Goal: Task Accomplishment & Management: Complete application form

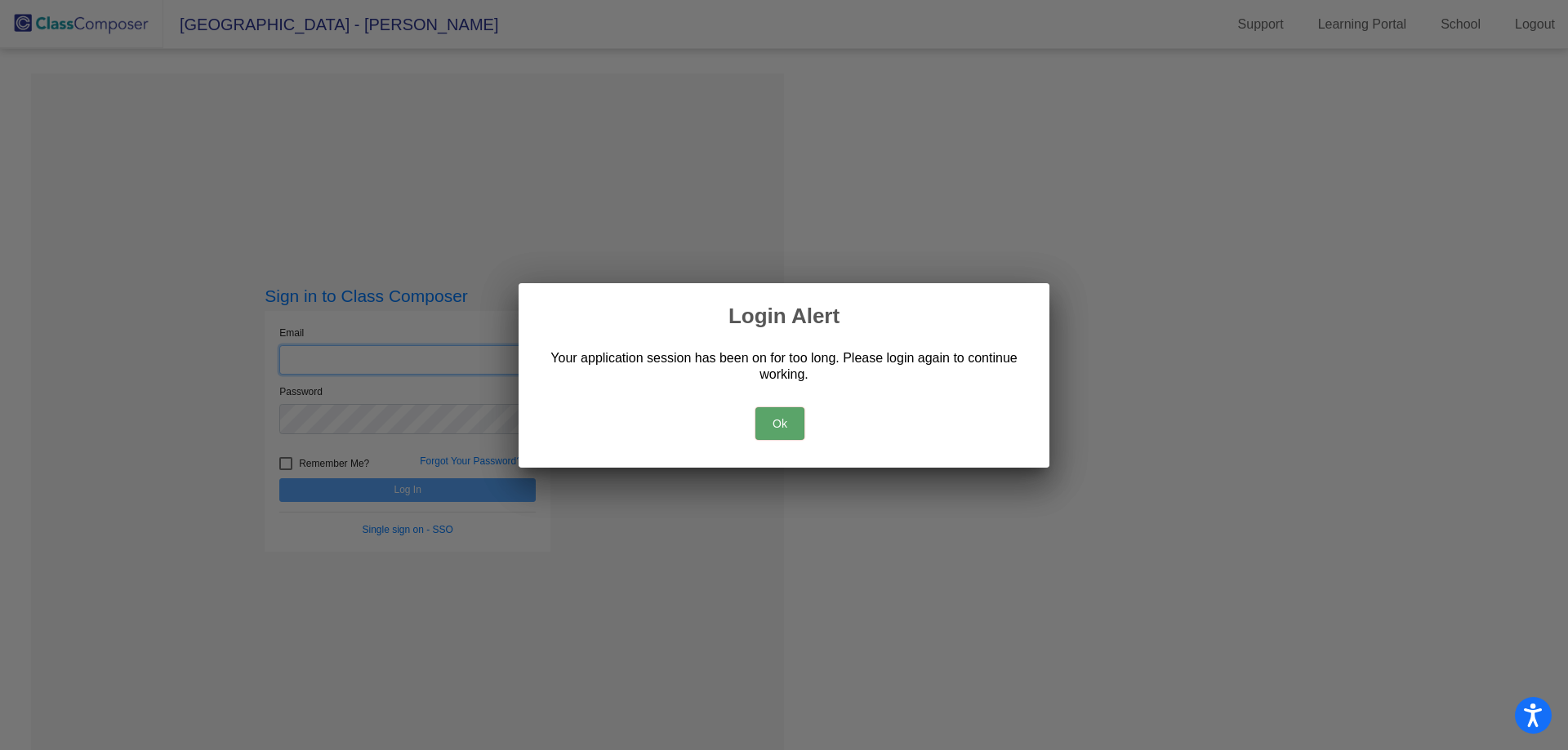
type input "[EMAIL_ADDRESS][DOMAIN_NAME]"
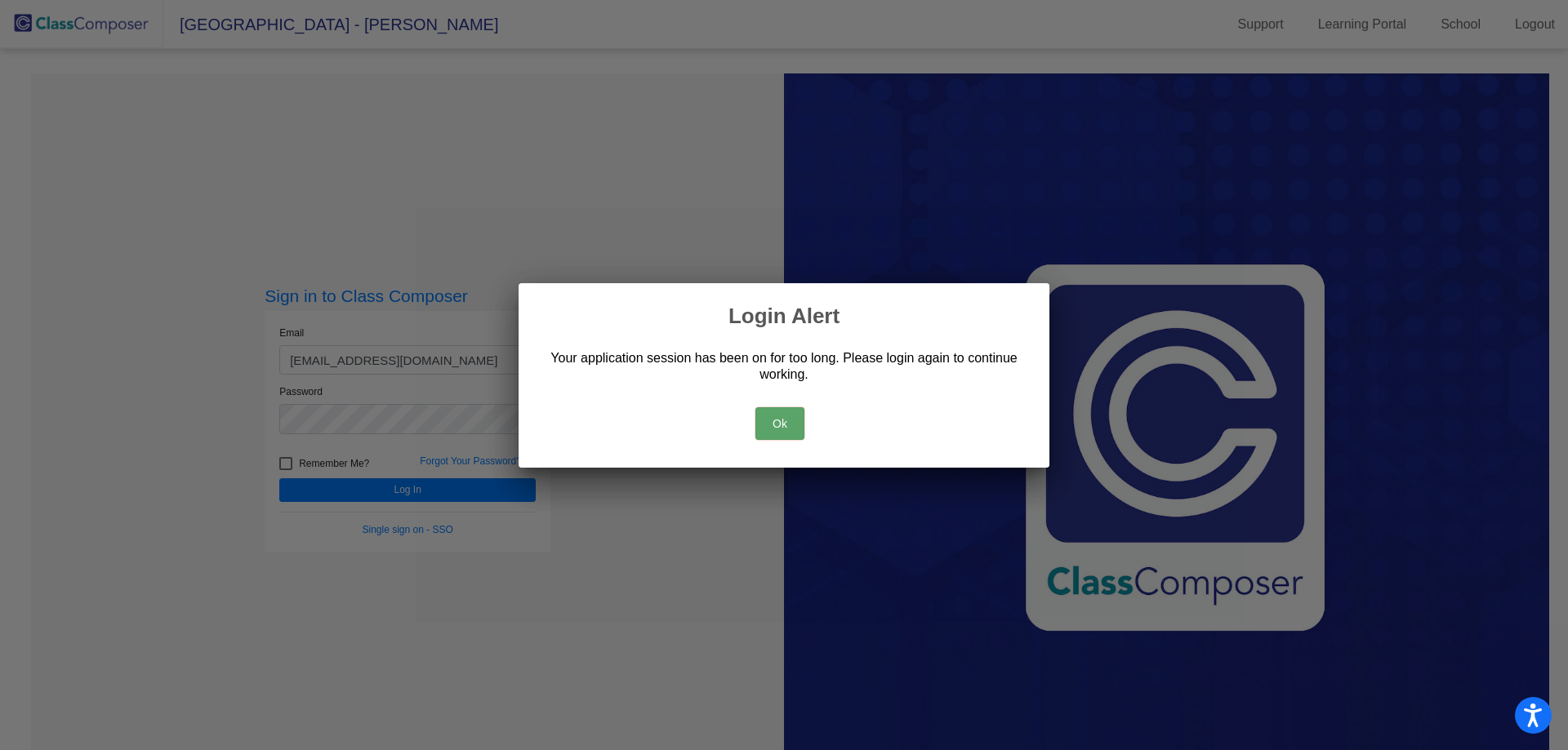
click at [774, 433] on button "Ok" at bounding box center [780, 424] width 49 height 32
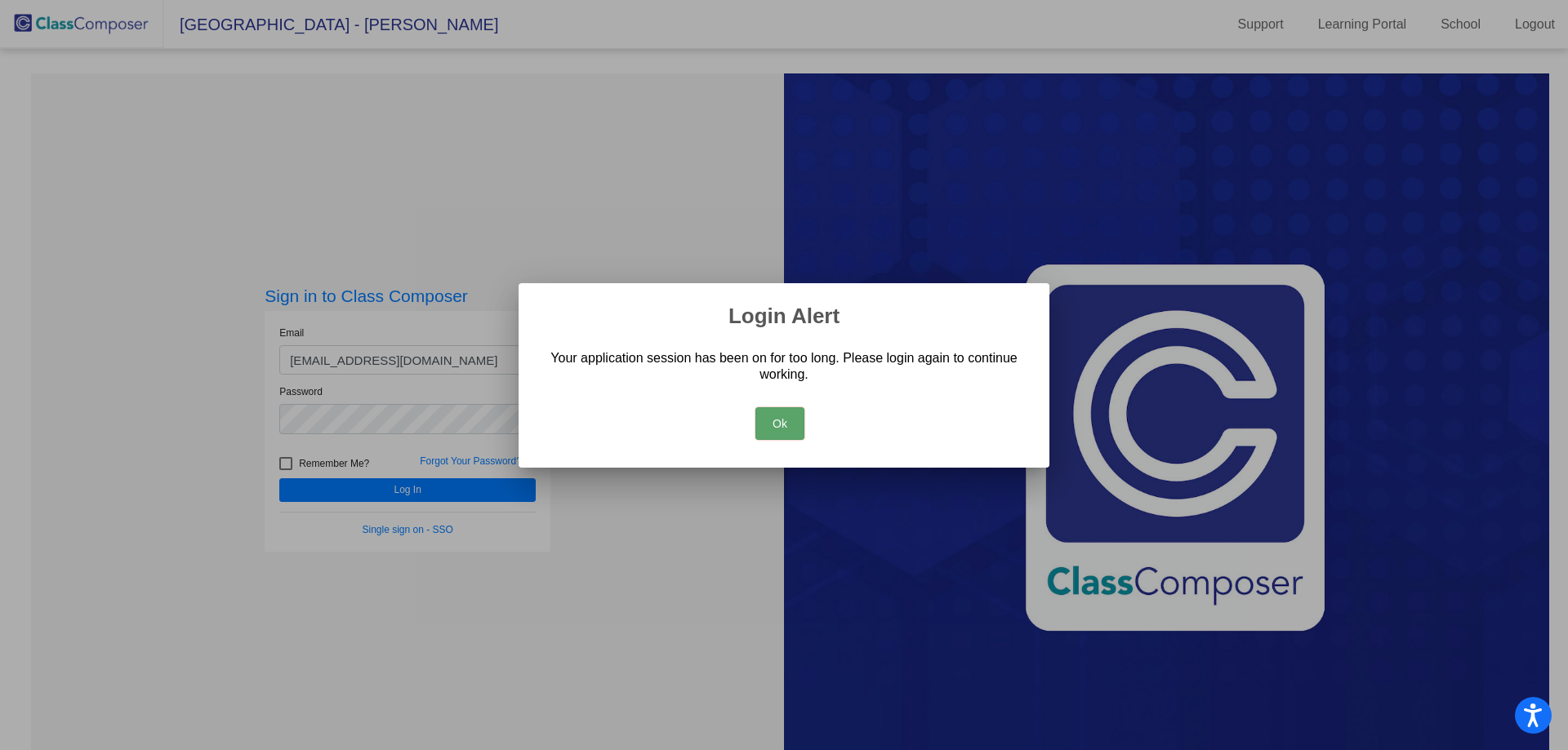
click at [779, 414] on button "Ok" at bounding box center [780, 424] width 49 height 32
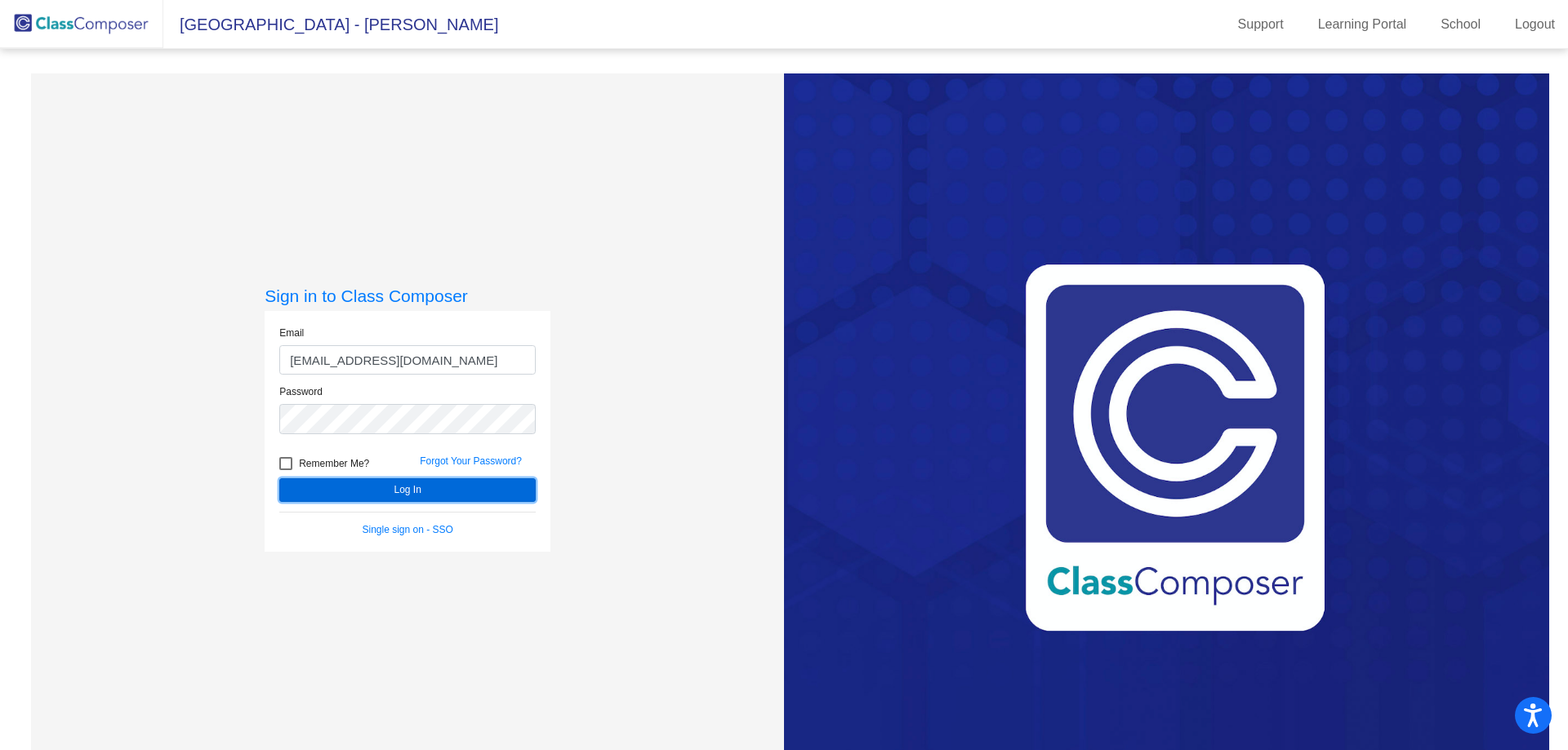
click at [408, 488] on button "Log In" at bounding box center [407, 490] width 256 height 24
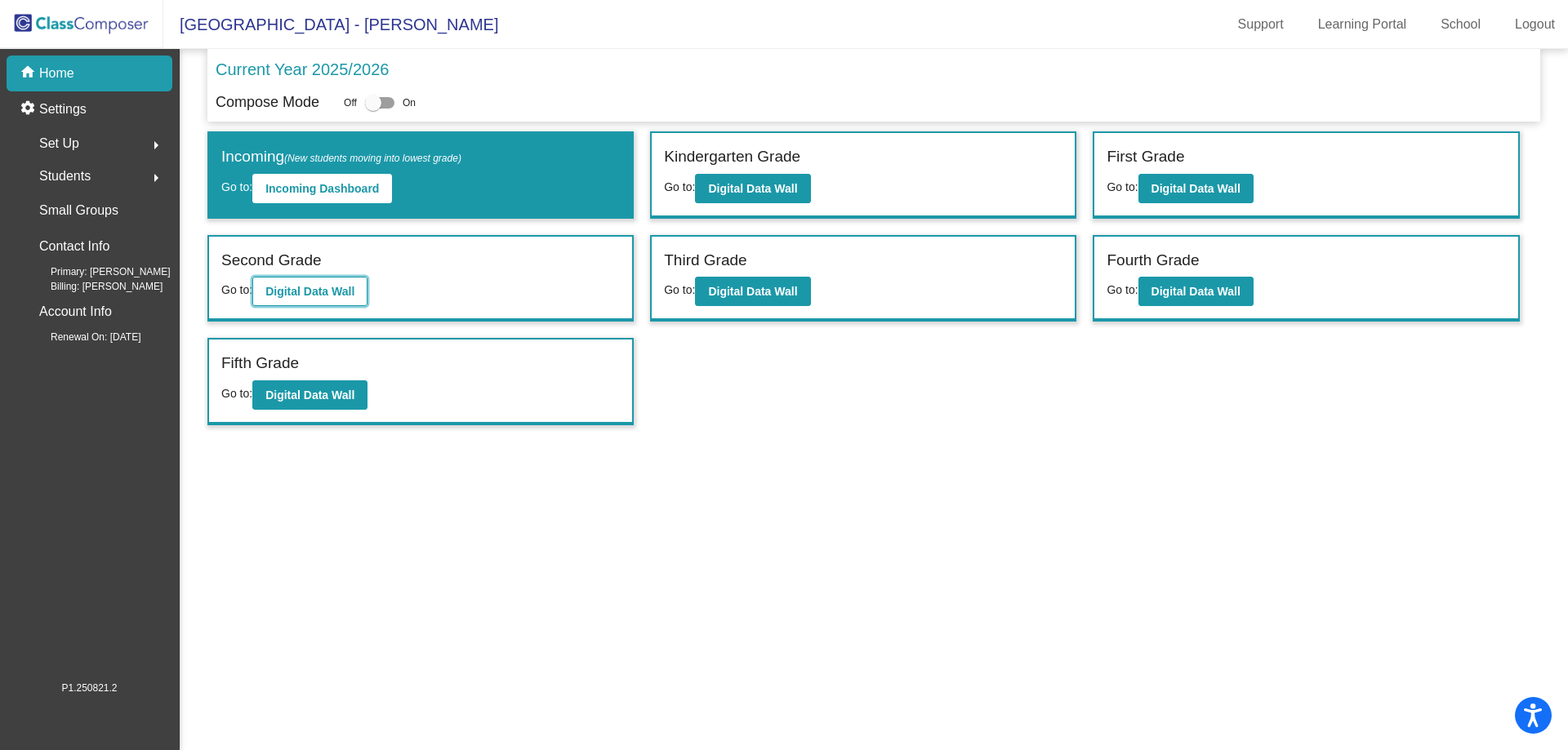
click at [289, 293] on b "Digital Data Wall" at bounding box center [309, 292] width 89 height 13
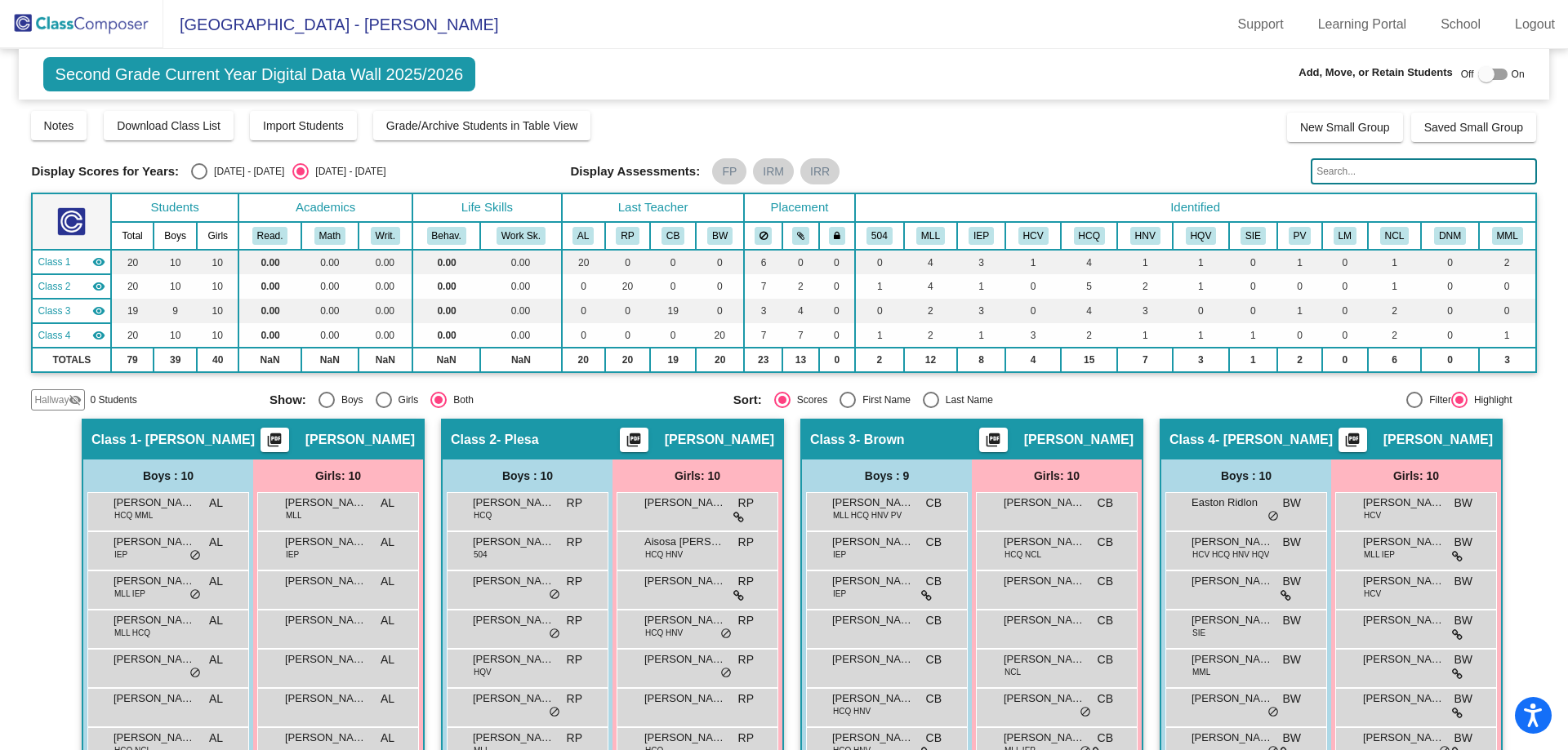
click at [1479, 77] on div at bounding box center [1486, 73] width 16 height 16
checkbox input "true"
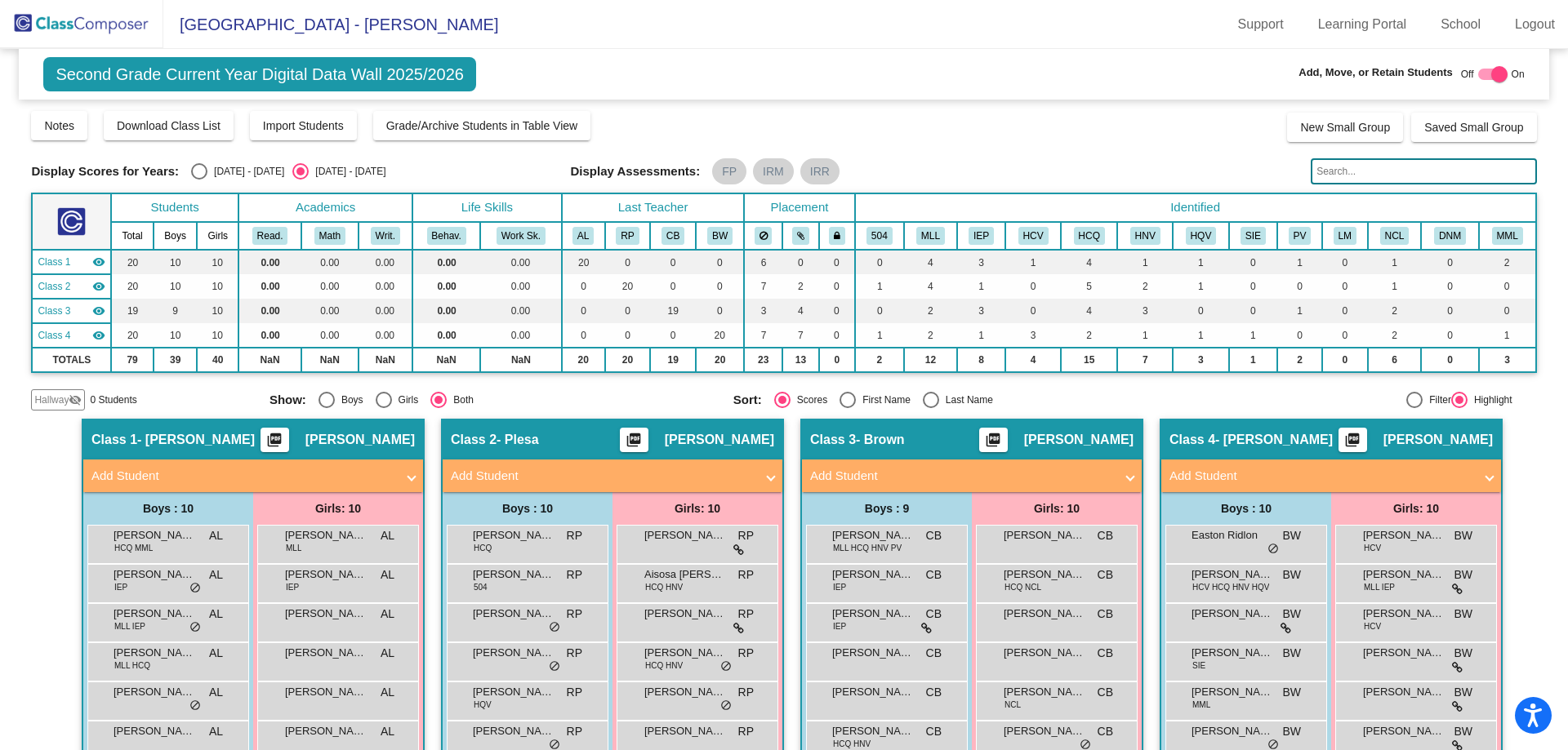
click at [1128, 478] on span at bounding box center [1130, 476] width 7 height 19
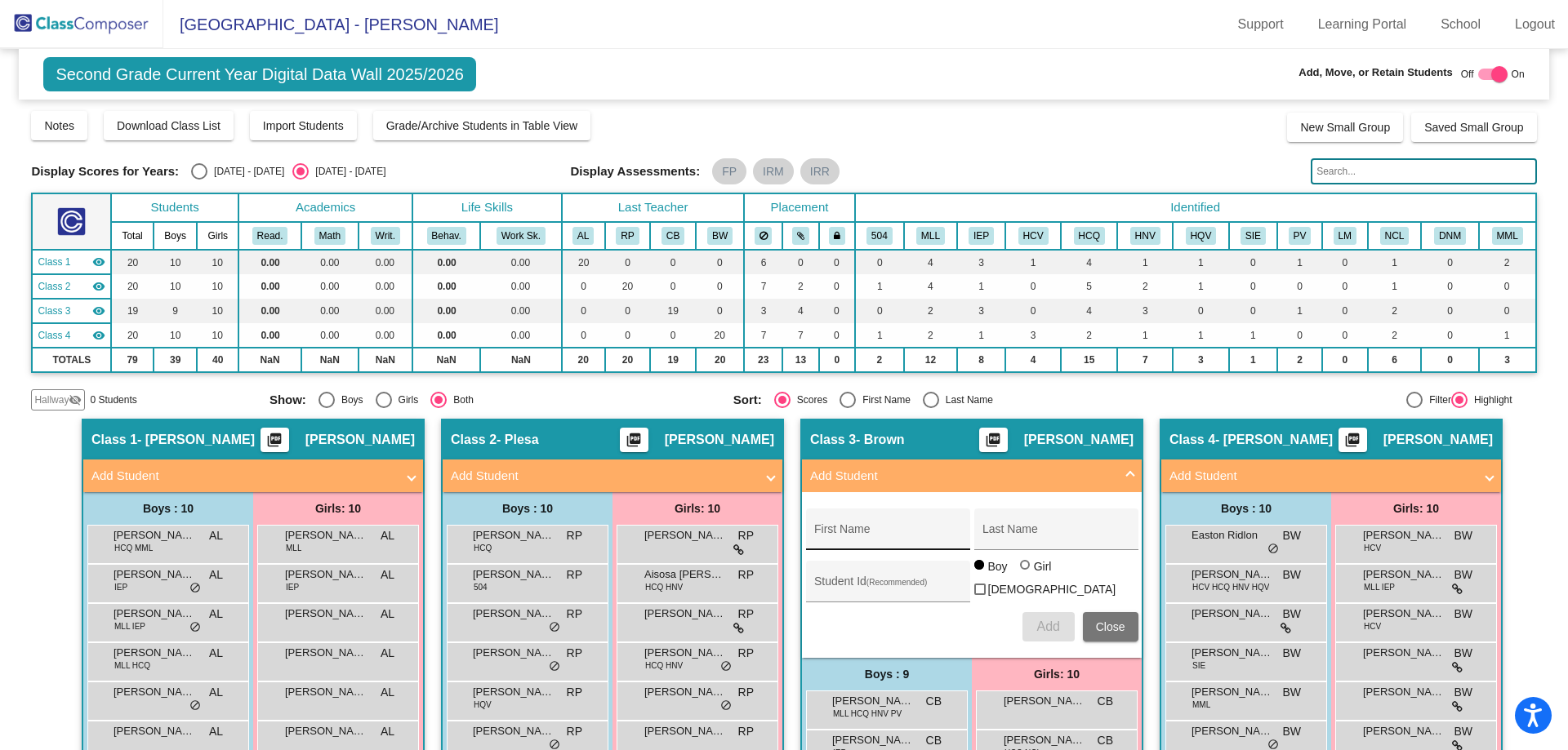
click at [859, 536] on input "First Name" at bounding box center [887, 536] width 147 height 13
type input "Aviana"
type input "[PERSON_NAME]"
click at [1023, 570] on div at bounding box center [1025, 565] width 10 height 10
click at [1026, 574] on input "Girl" at bounding box center [1026, 574] width 1 height 1
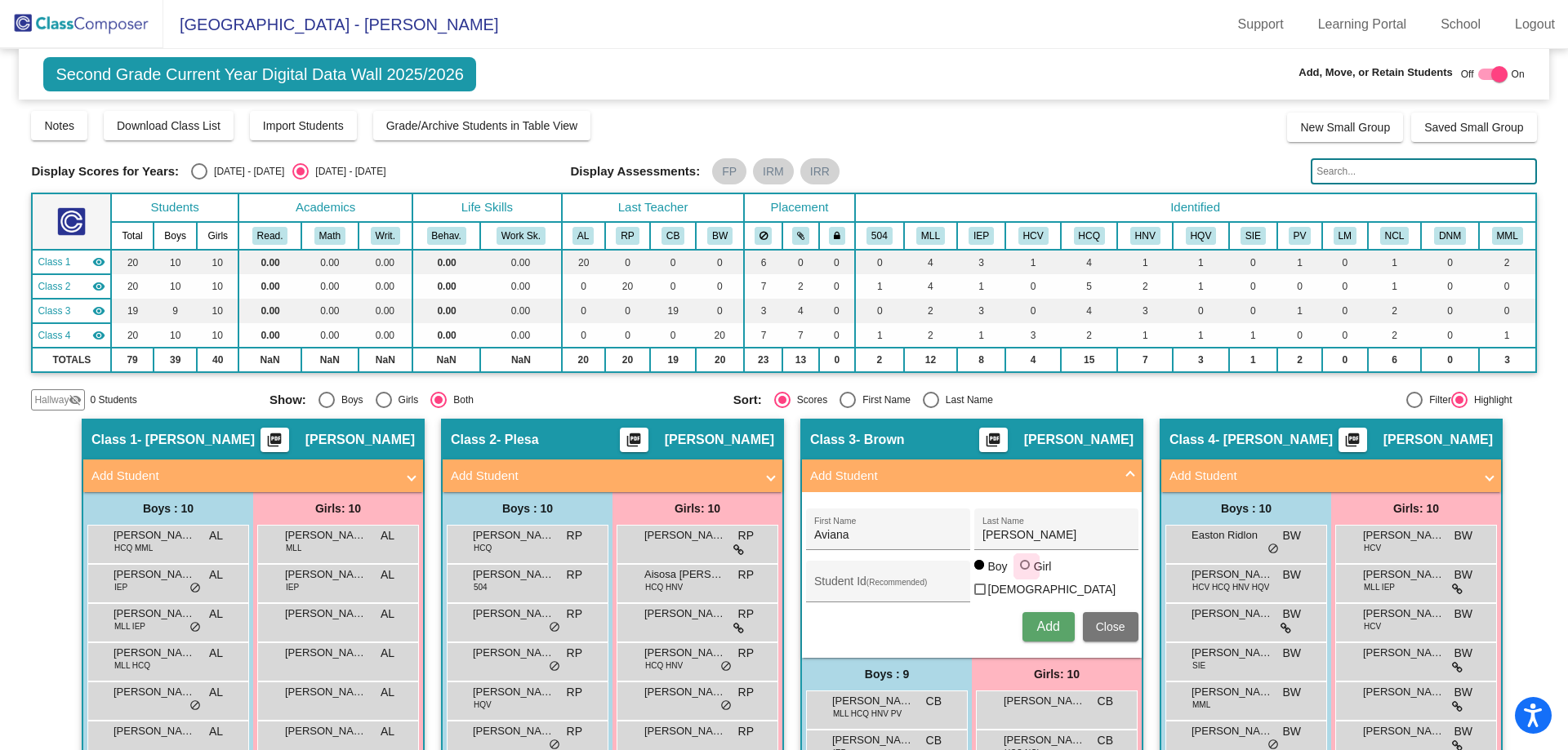
radio input "true"
click at [1045, 626] on span "Add" at bounding box center [1048, 626] width 23 height 14
click at [1108, 624] on span "Close" at bounding box center [1110, 627] width 30 height 13
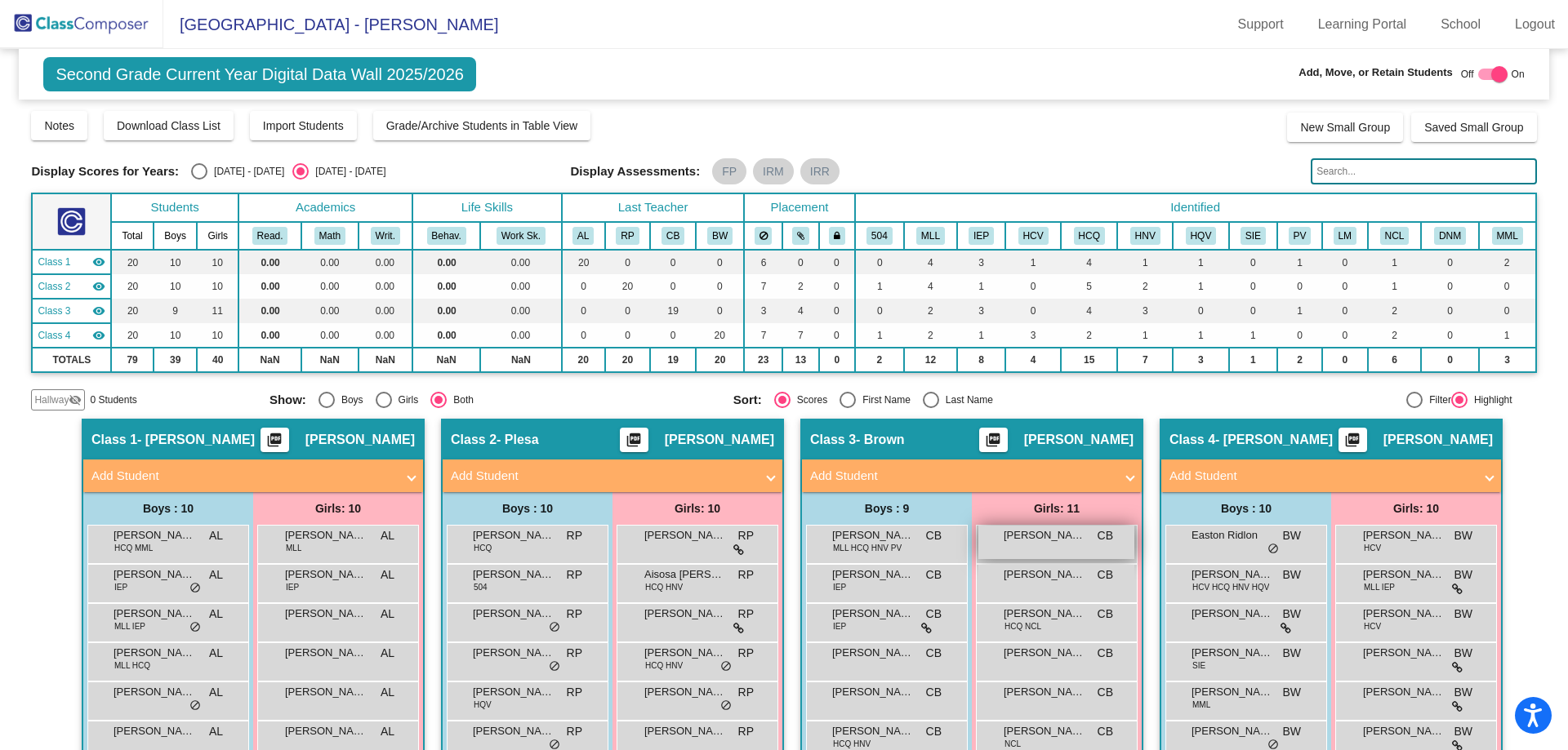
click at [1031, 546] on div "[PERSON_NAME] lock do_not_disturb_alt" at bounding box center [1057, 542] width 156 height 33
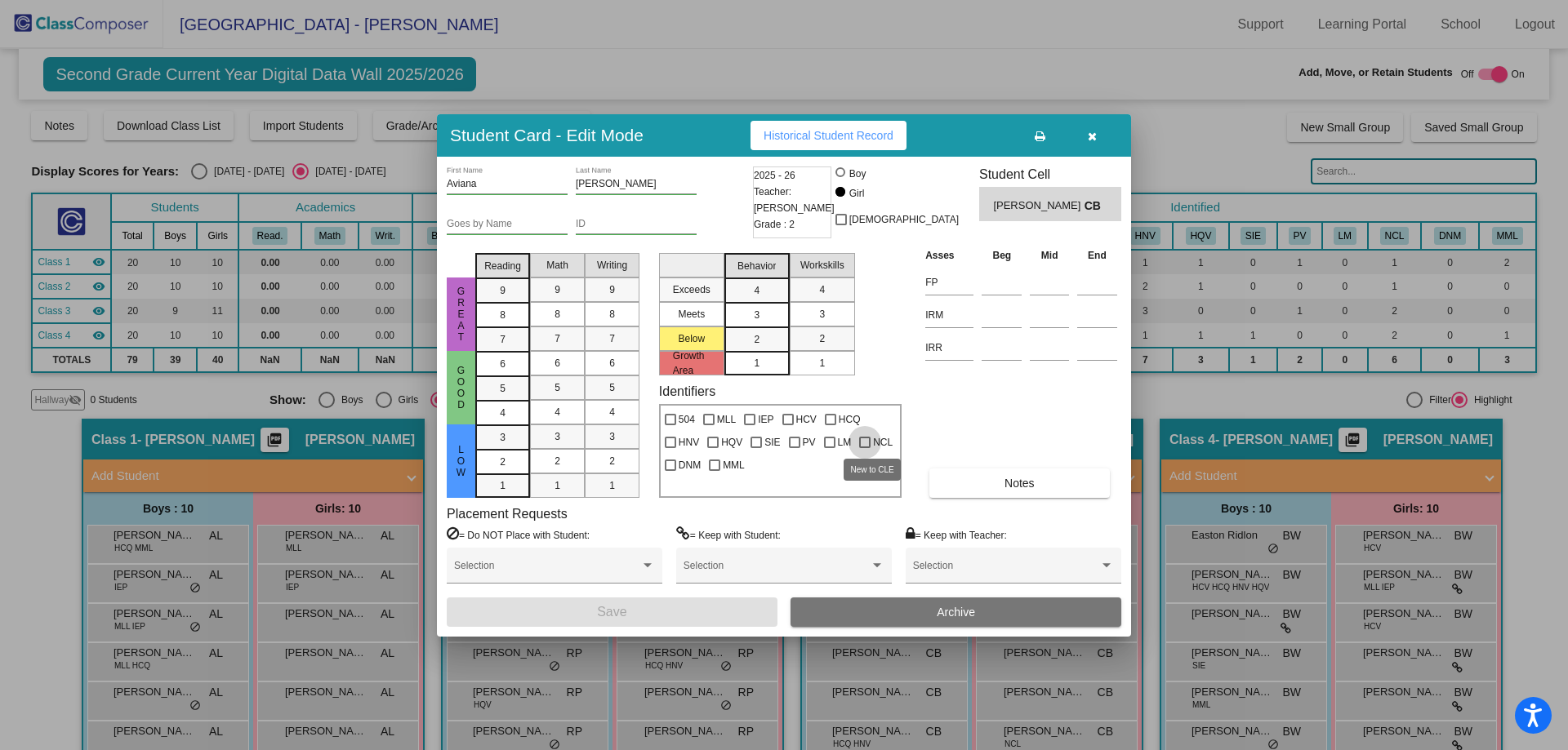
click at [860, 443] on div at bounding box center [865, 442] width 11 height 11
click at [865, 448] on input "NCL" at bounding box center [865, 448] width 1 height 1
checkbox input "true"
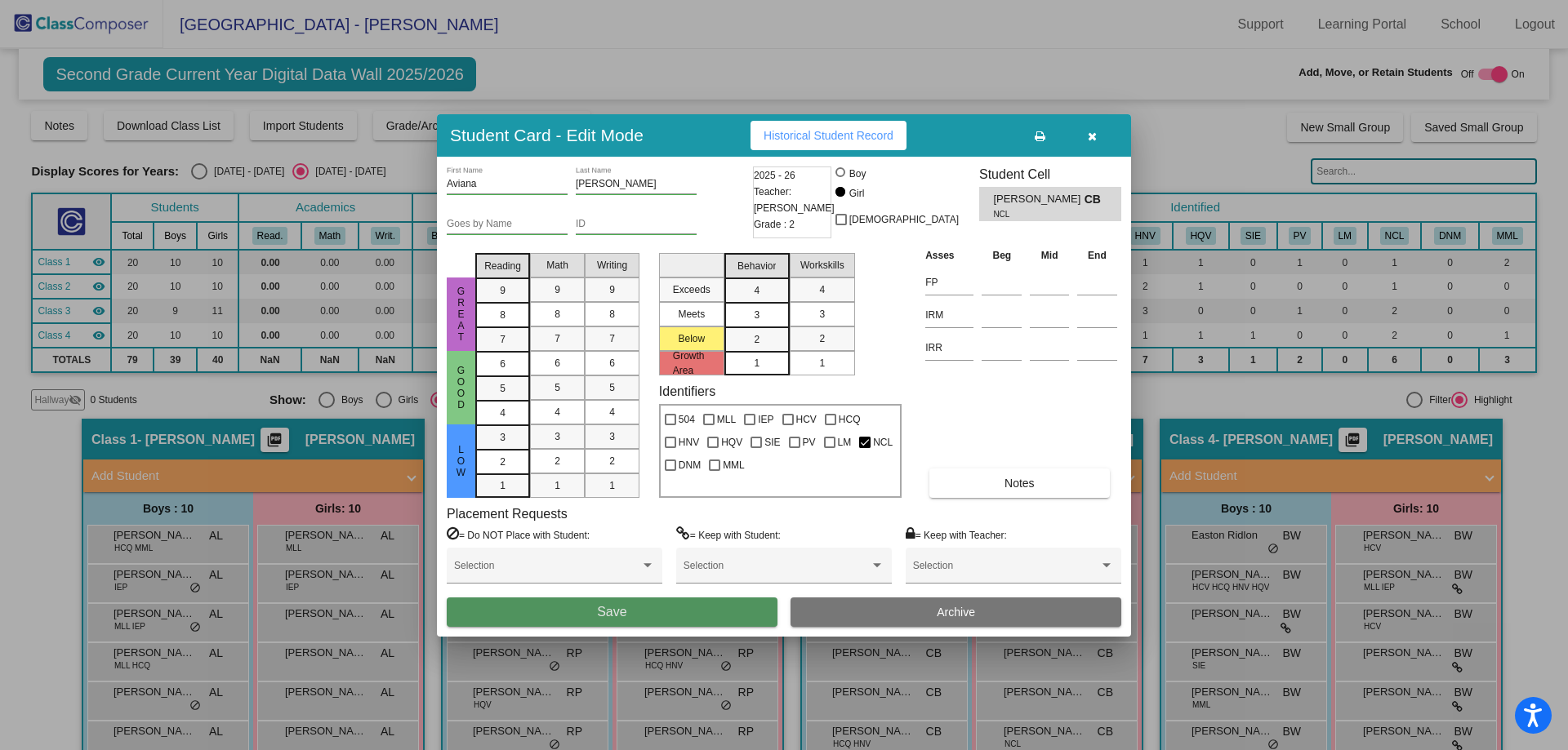
click at [755, 617] on button "Save" at bounding box center [612, 612] width 331 height 30
